Goal: Check status: Check status

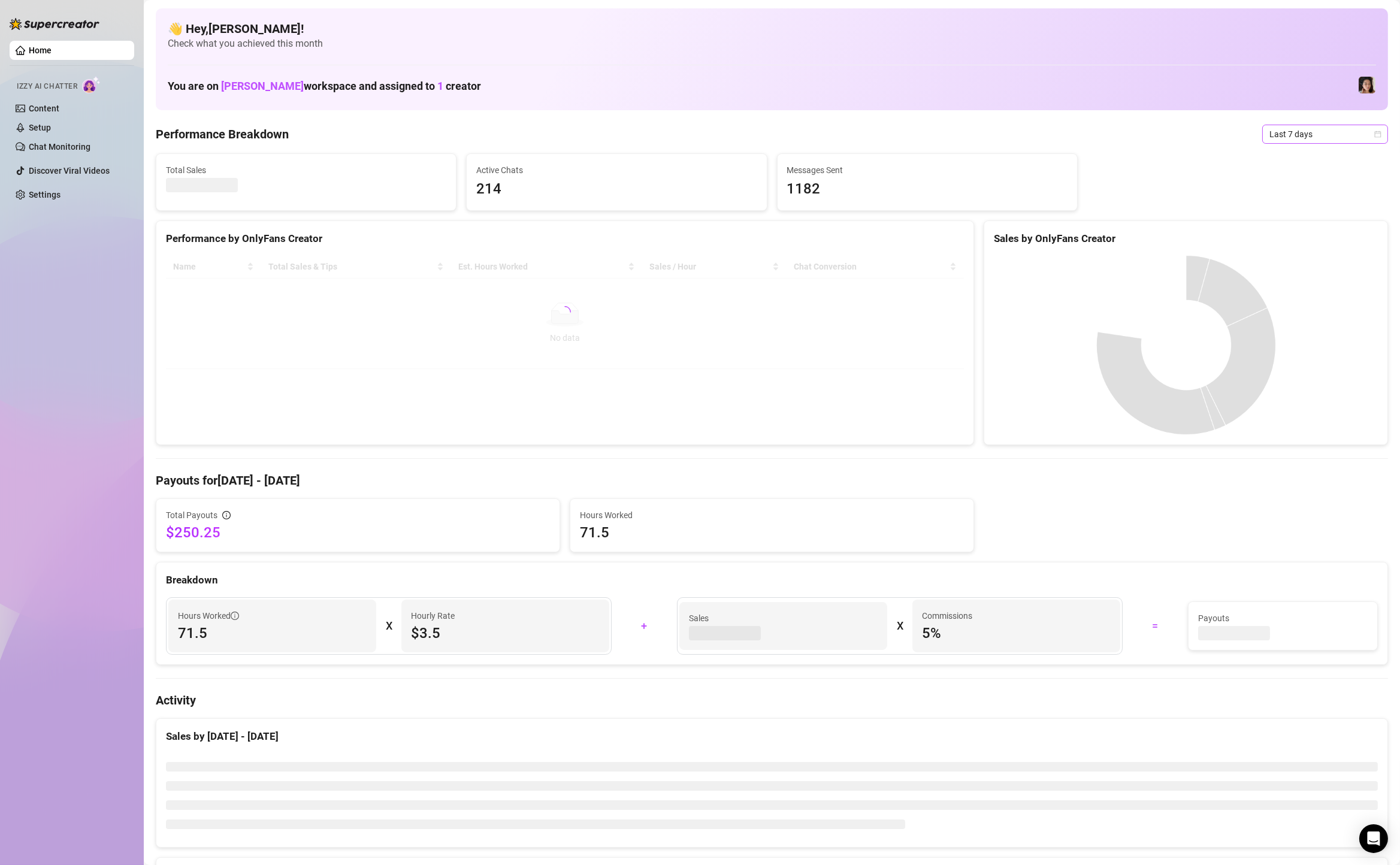
click at [1301, 139] on span "Last 7 days" at bounding box center [1324, 134] width 111 height 18
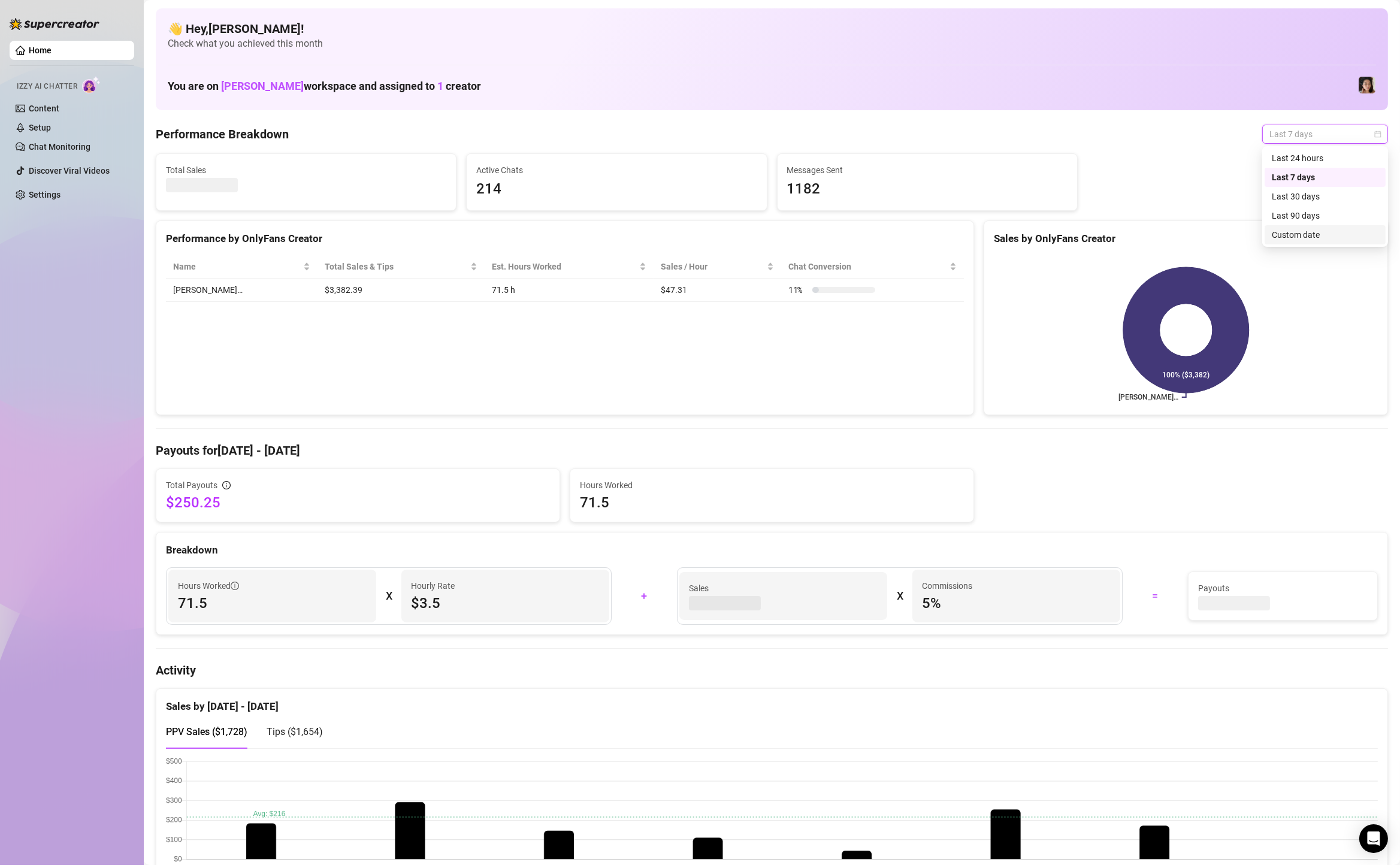
click at [1312, 237] on div "Custom date" at bounding box center [1324, 235] width 107 height 14
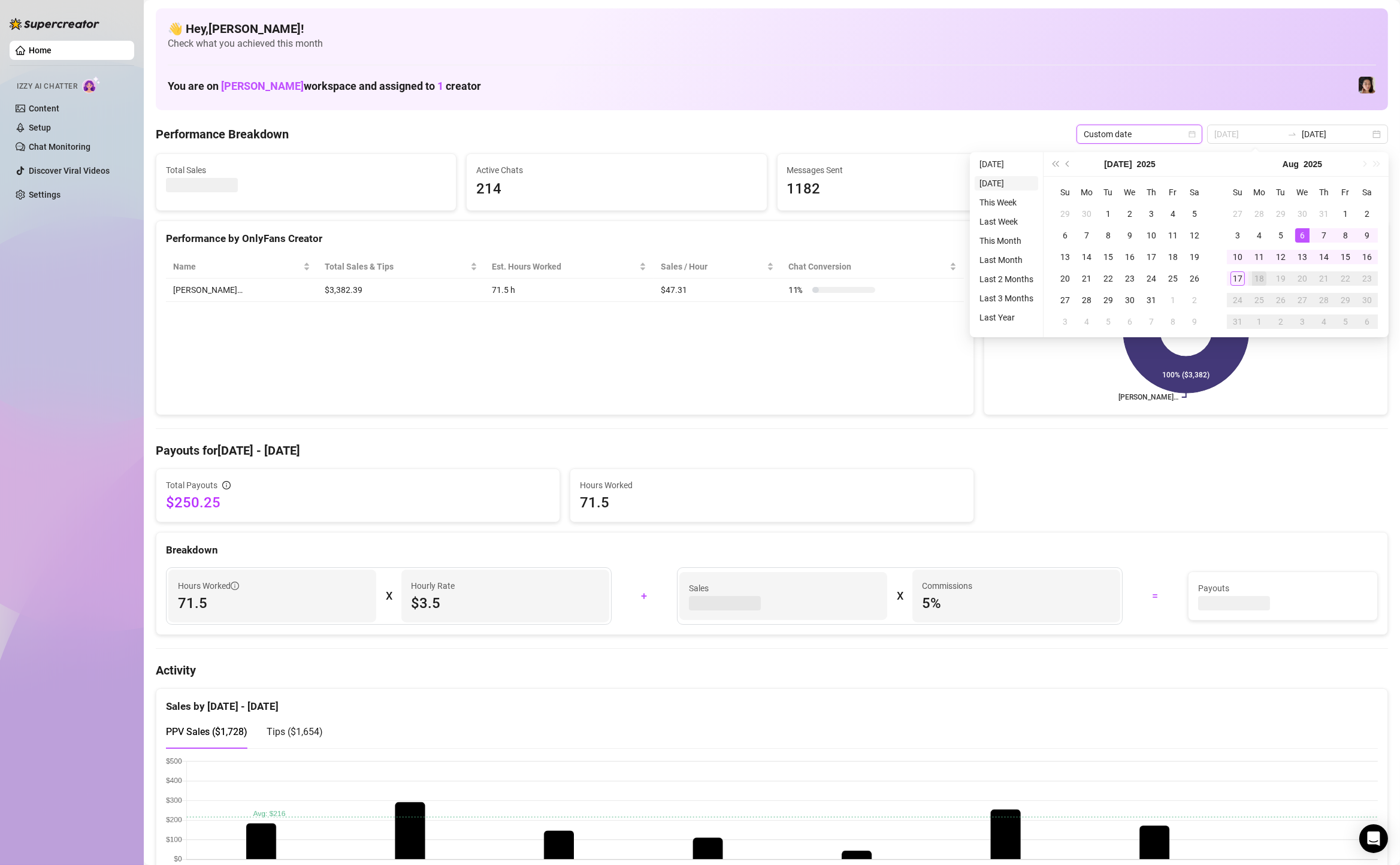
type input "[DATE]"
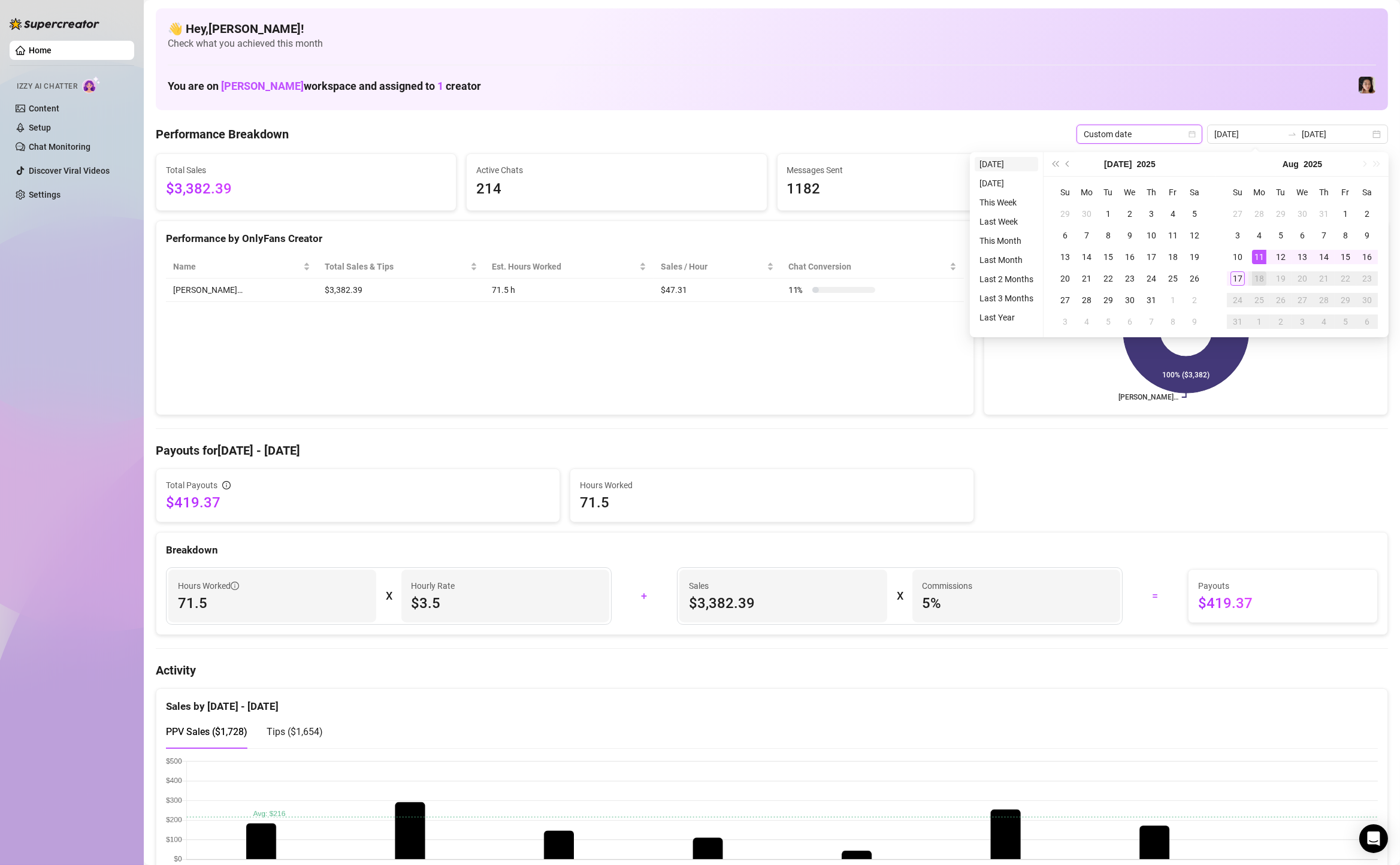
type input "[DATE]"
click at [1005, 170] on li "[DATE]" at bounding box center [1007, 164] width 64 height 15
type input "[DATE]"
